Goal: Task Accomplishment & Management: Use online tool/utility

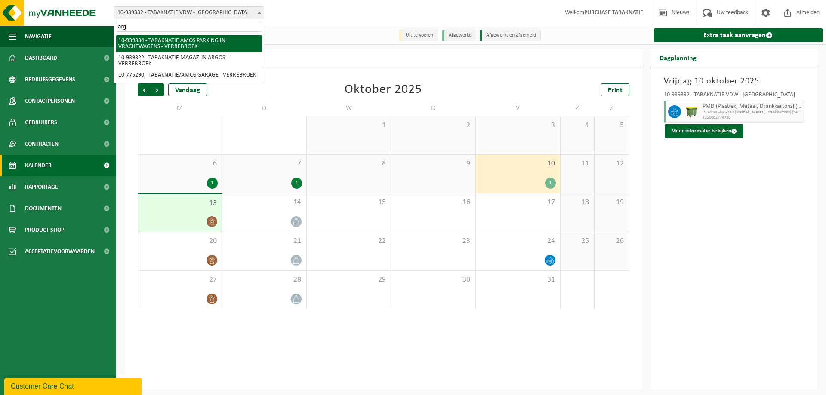
type input "argo"
select select "138349"
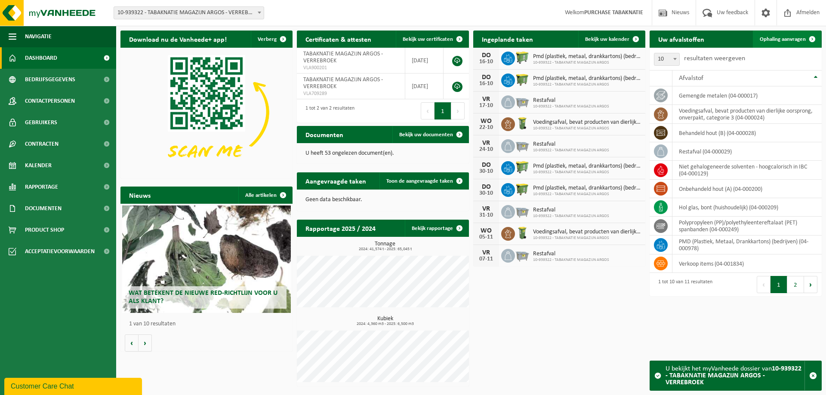
click at [805, 40] on span at bounding box center [811, 39] width 17 height 17
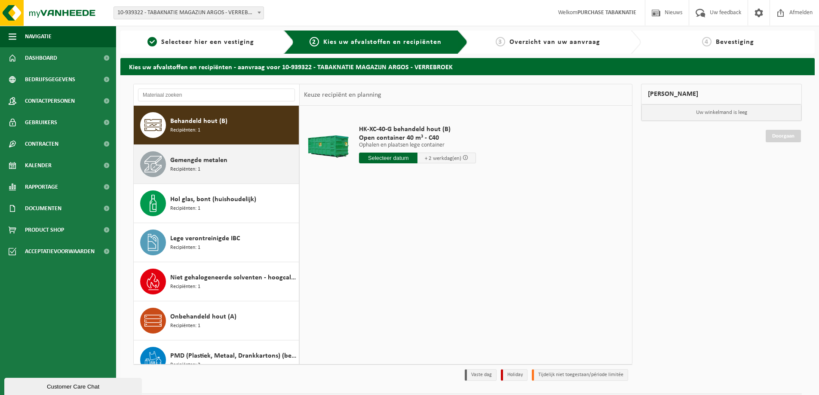
click at [200, 169] on span "Recipiënten: 1" at bounding box center [185, 170] width 30 height 8
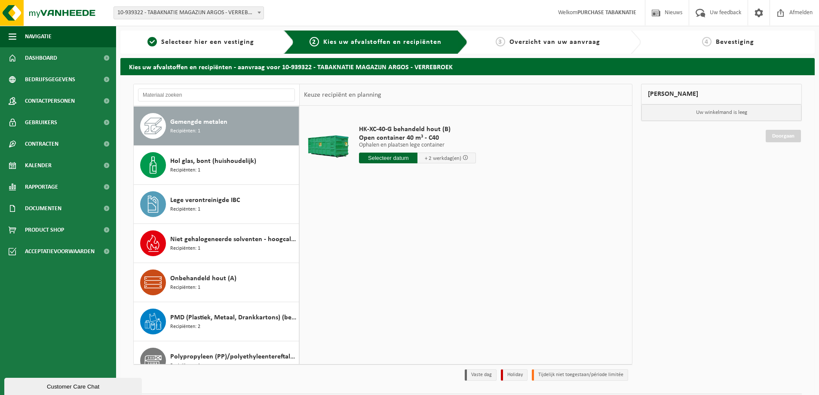
scroll to position [39, 0]
click at [389, 159] on input "text" at bounding box center [388, 158] width 58 height 11
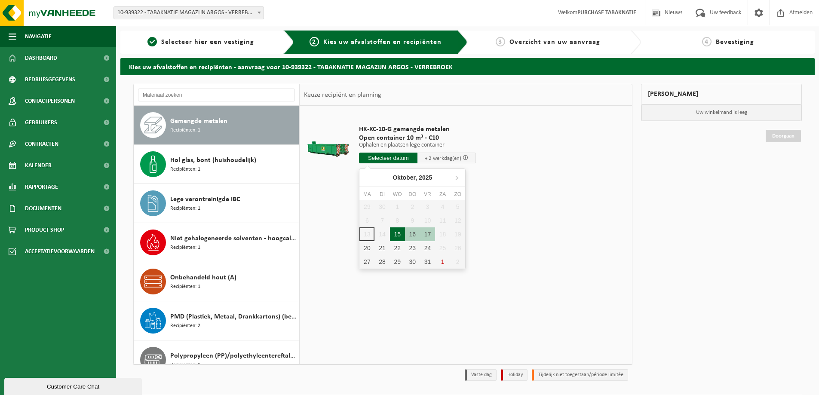
click at [401, 235] on div "15" at bounding box center [397, 234] width 15 height 14
type input "Van [DATE]"
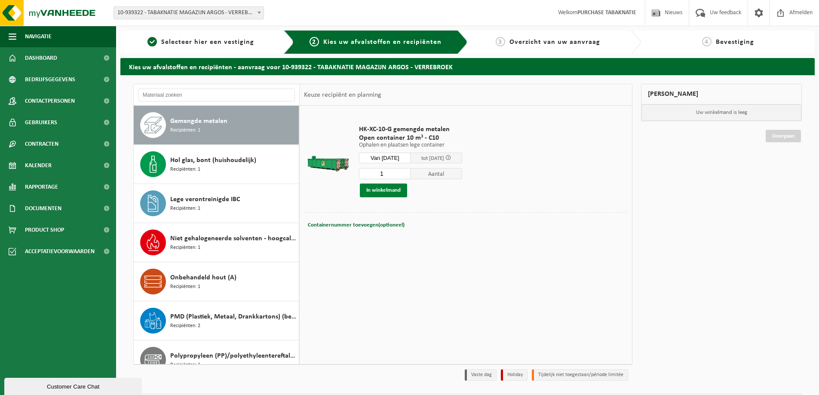
click at [375, 191] on button "In winkelmand" at bounding box center [383, 191] width 47 height 14
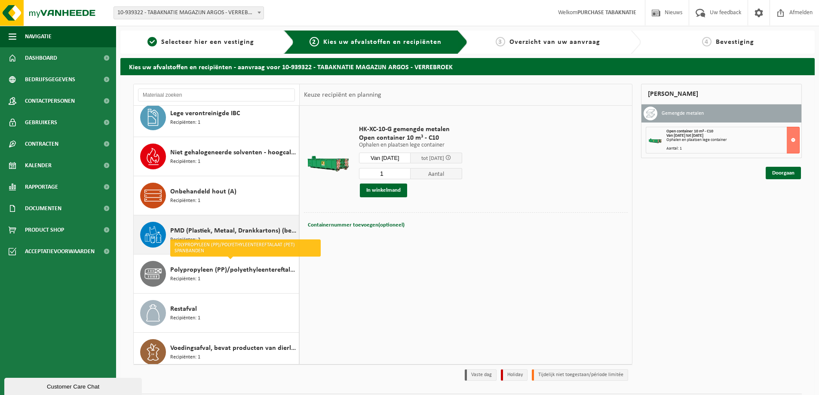
scroll to position [132, 0]
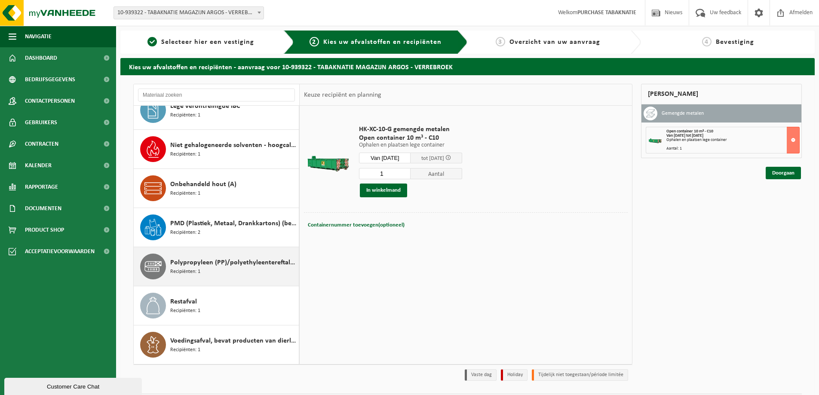
click at [243, 261] on span "Polypropyleen (PP)/polyethyleentereftalaat (PET) spanbanden" at bounding box center [233, 263] width 126 height 10
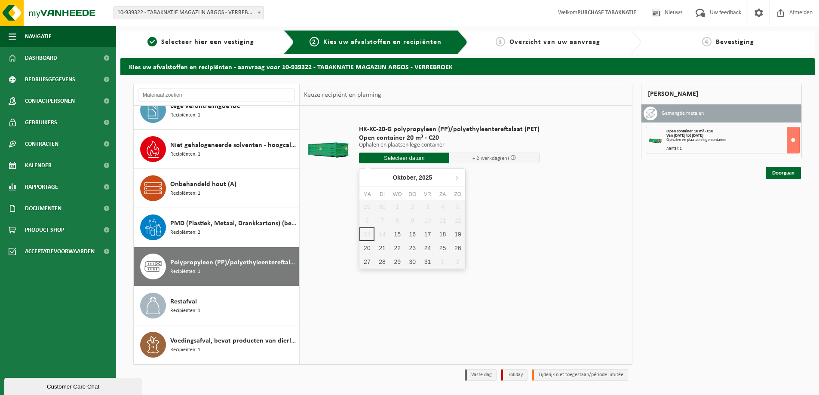
click at [415, 157] on input "text" at bounding box center [404, 158] width 90 height 11
click at [396, 232] on div "15" at bounding box center [397, 234] width 15 height 14
type input "Van 2025-10-15"
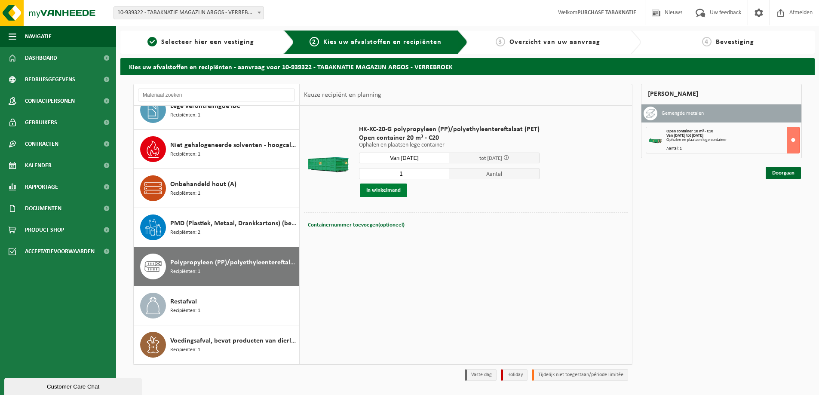
click at [388, 191] on button "In winkelmand" at bounding box center [383, 191] width 47 height 14
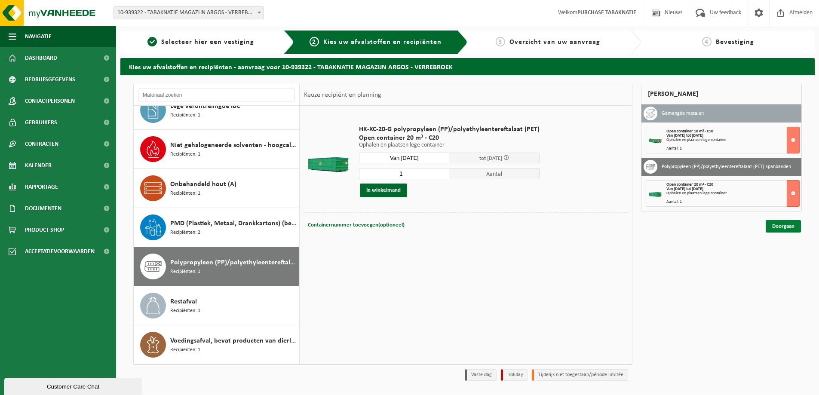
click at [768, 224] on link "Doorgaan" at bounding box center [783, 226] width 35 height 12
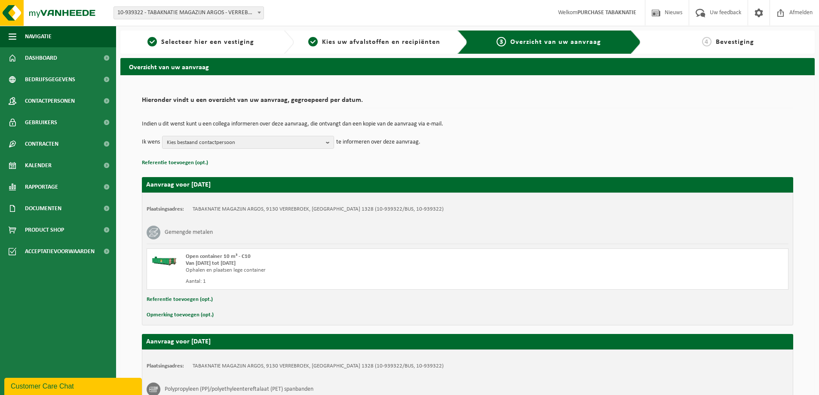
scroll to position [86, 0]
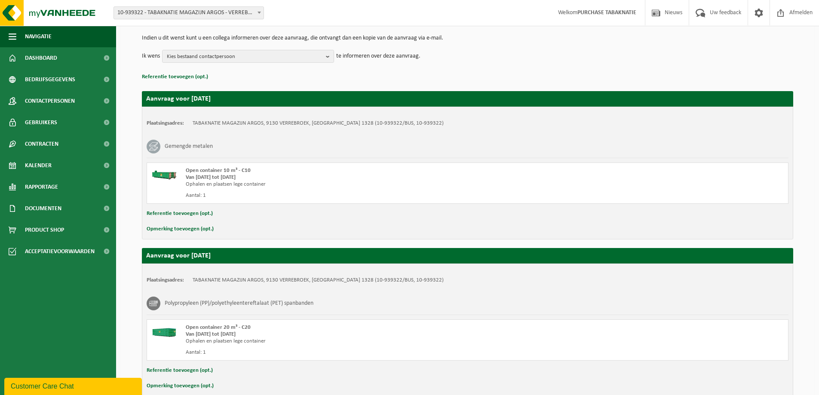
click at [188, 214] on button "Referentie toevoegen (opt.)" at bounding box center [180, 213] width 66 height 11
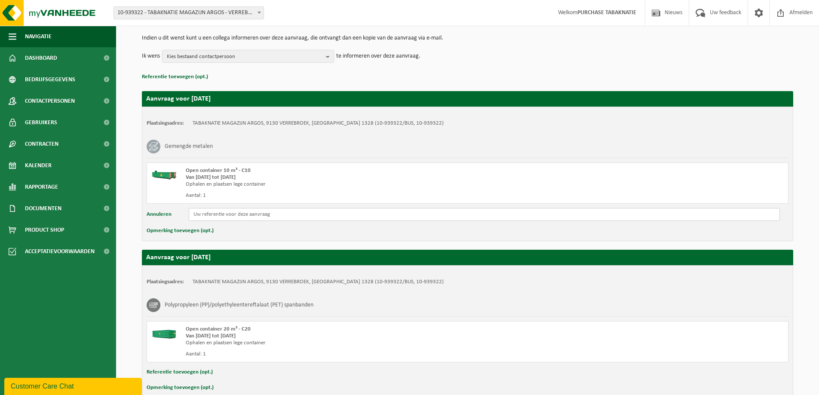
click at [214, 215] on input "text" at bounding box center [484, 214] width 591 height 13
paste input "PO 25-000335"
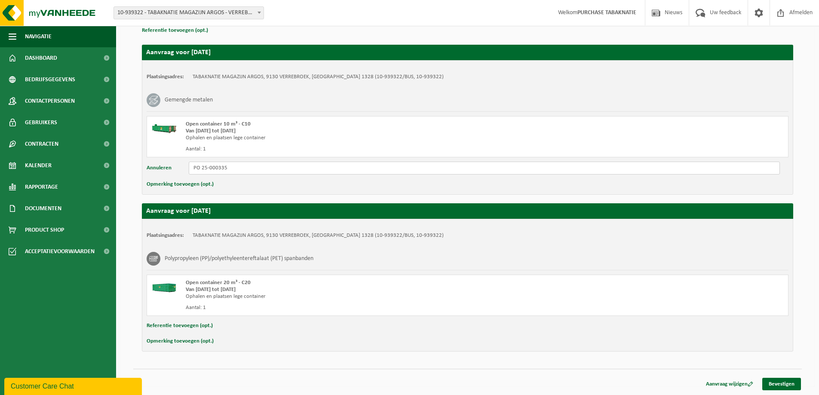
type input "PO 25-000335"
click at [187, 323] on button "Referentie toevoegen (opt.)" at bounding box center [180, 325] width 66 height 11
click at [212, 331] on input "text" at bounding box center [484, 326] width 591 height 13
paste input "PO 25-000335"
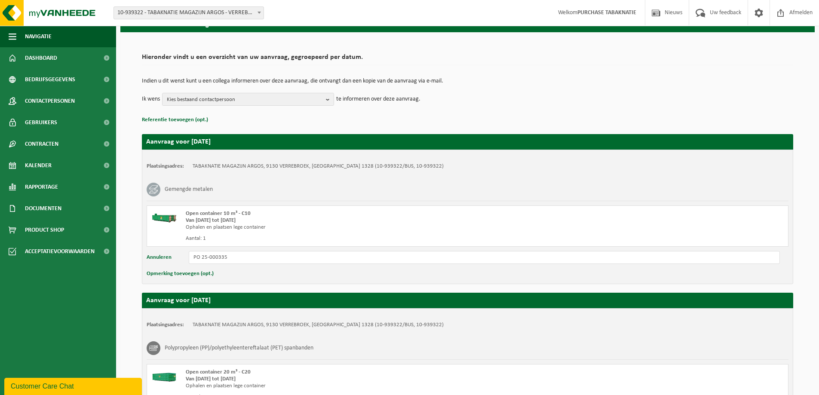
scroll to position [129, 0]
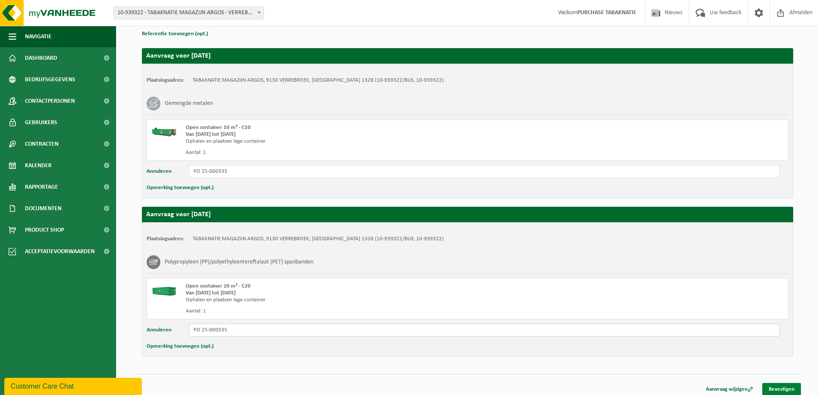
type input "PO 25-000335"
click at [782, 388] on link "Bevestigen" at bounding box center [781, 389] width 39 height 12
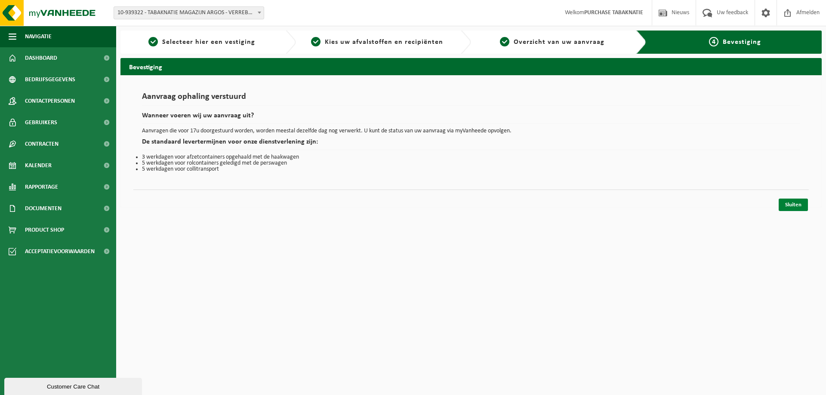
click at [799, 204] on link "Sluiten" at bounding box center [792, 205] width 29 height 12
